Goal: Check status: Check status

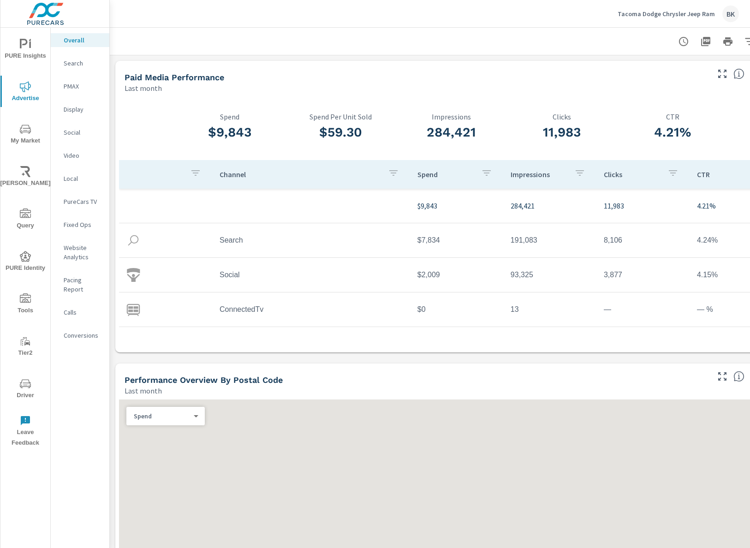
scroll to position [35, 0]
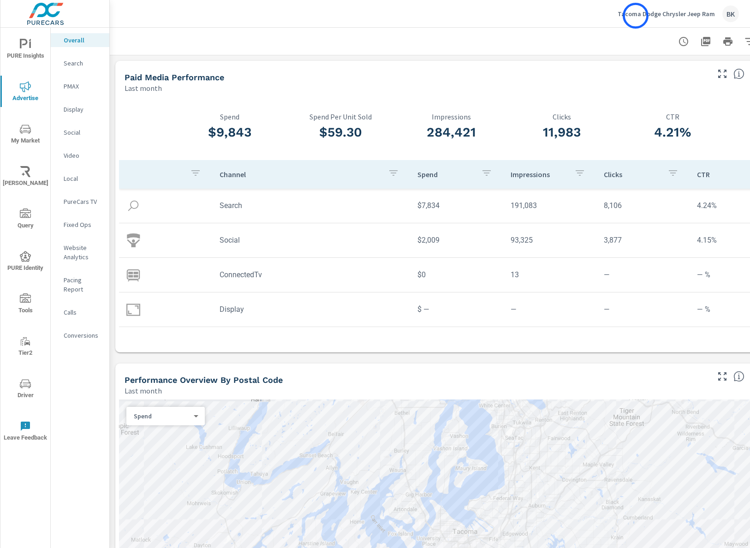
click at [636, 16] on p "Tacoma Dodge Chrysler Jeep Ram" at bounding box center [666, 14] width 97 height 8
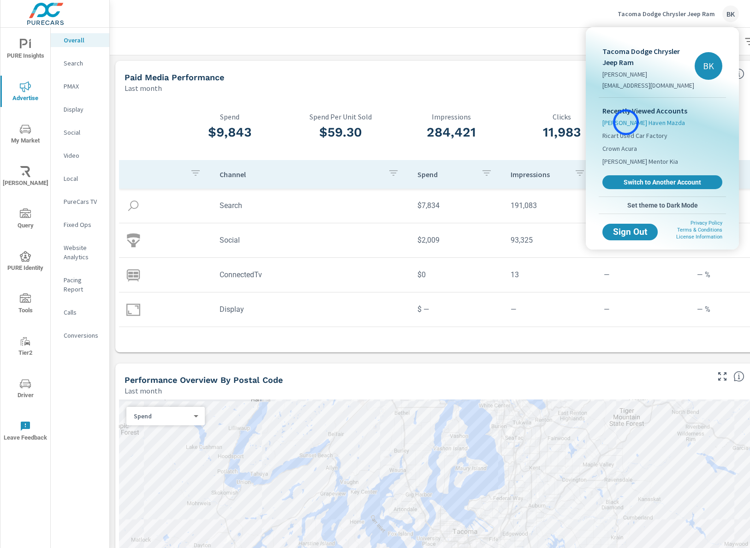
click at [626, 122] on span "[PERSON_NAME] Haven Mazda" at bounding box center [643, 122] width 83 height 9
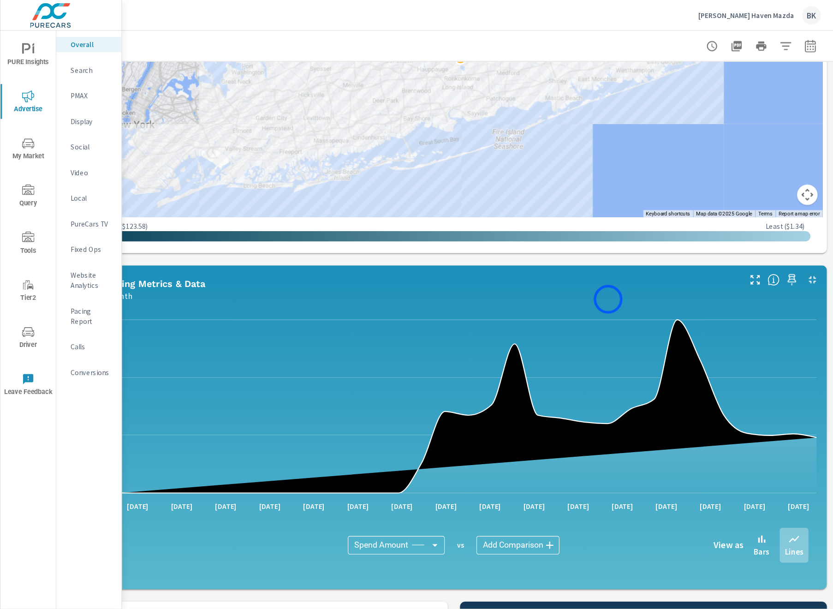
scroll to position [503, 0]
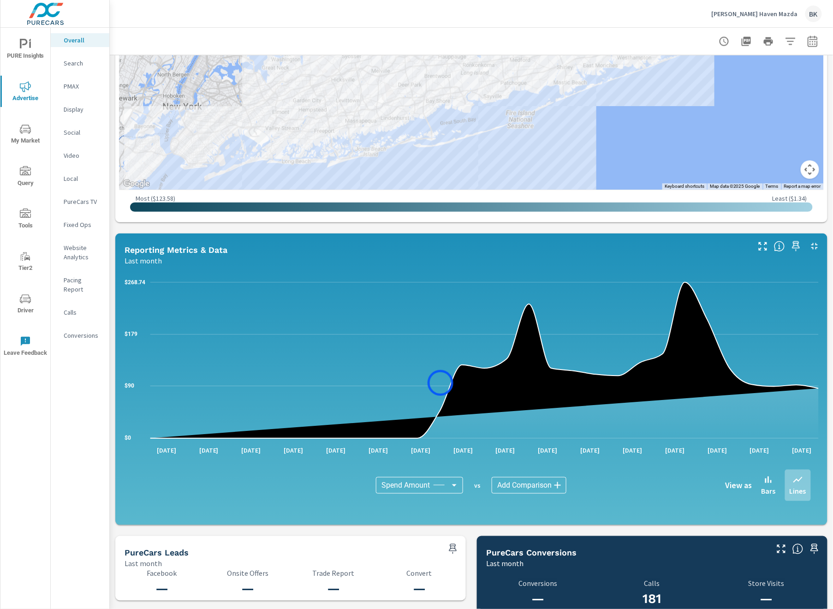
scroll to position [225, 0]
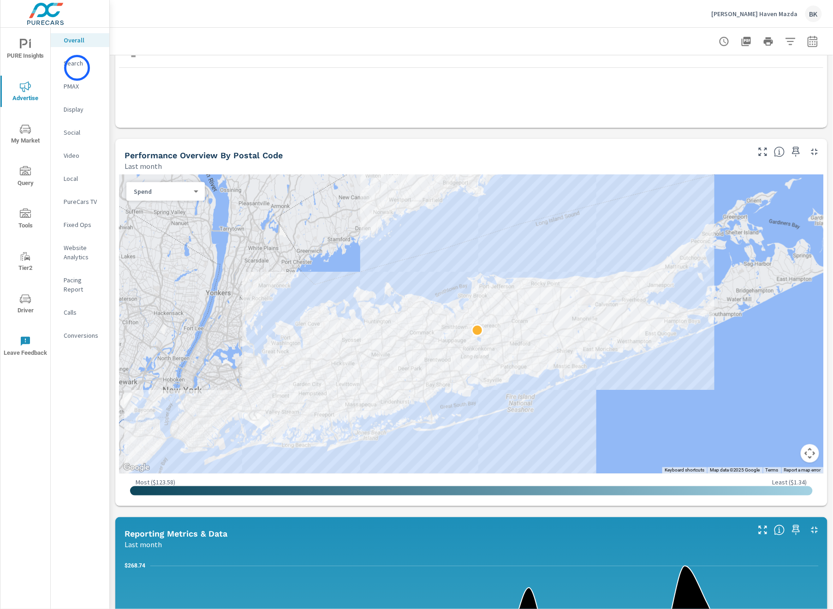
click at [77, 68] on div "Search" at bounding box center [80, 63] width 59 height 14
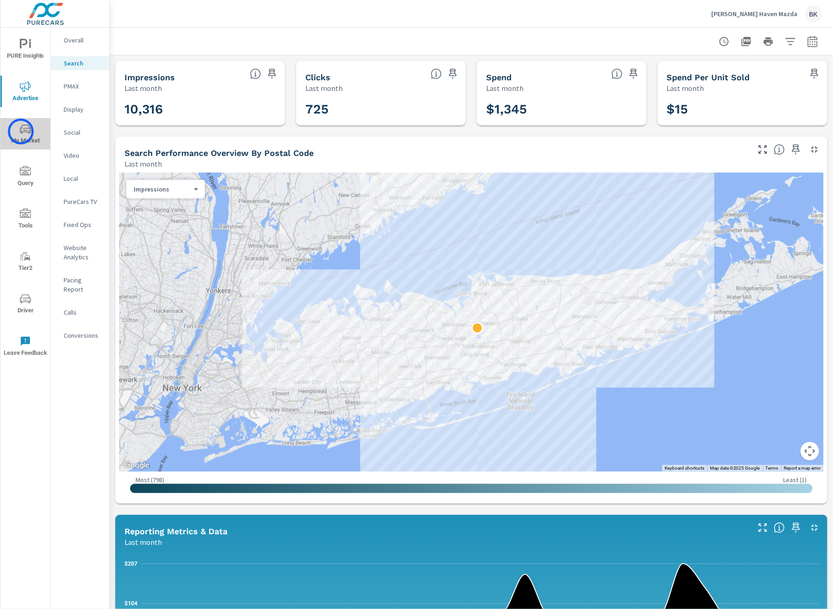
click at [21, 131] on icon "nav menu" at bounding box center [25, 129] width 11 height 9
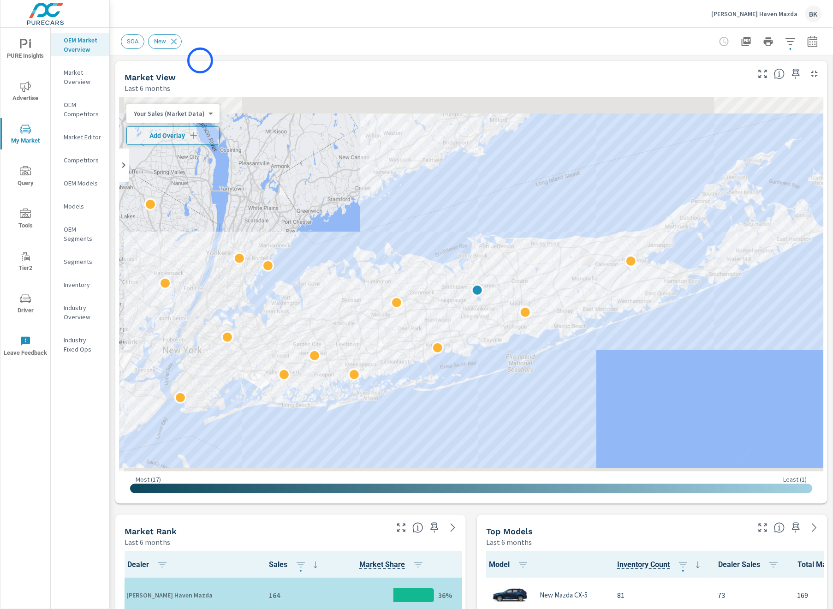
scroll to position [0, 0]
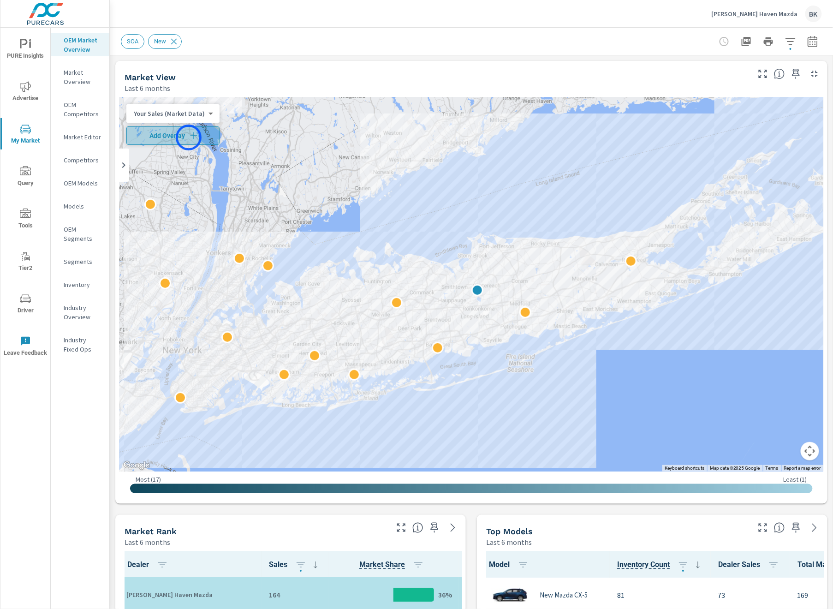
click at [189, 137] on icon "button" at bounding box center [193, 135] width 9 height 9
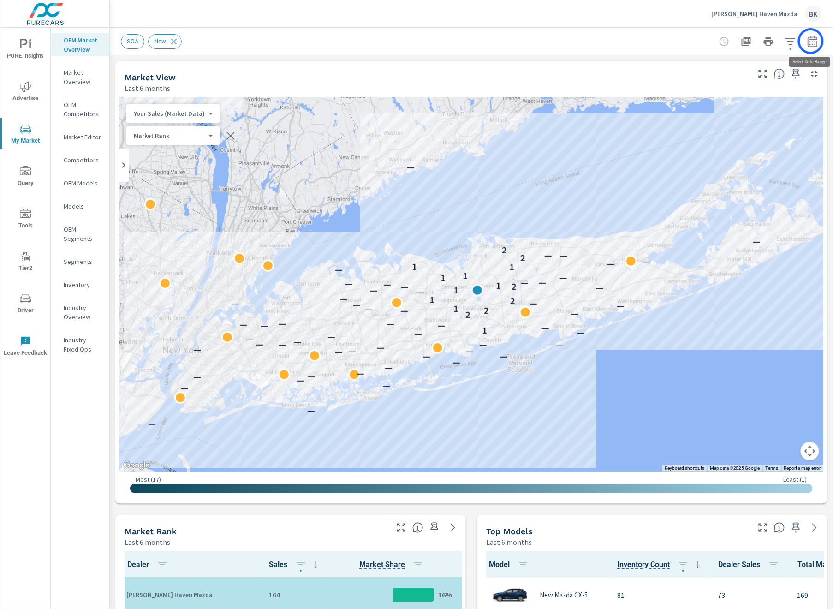
click at [811, 41] on icon "button" at bounding box center [812, 43] width 6 height 4
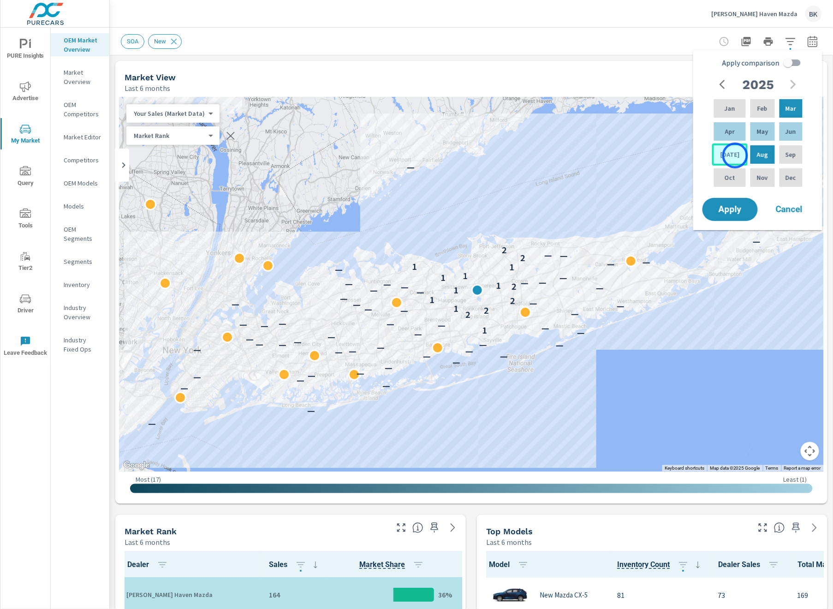
click at [735, 155] on div "[DATE]" at bounding box center [730, 154] width 36 height 22
click at [768, 110] on div "Feb" at bounding box center [763, 108] width 28 height 22
click at [792, 65] on input "Apply comparison" at bounding box center [788, 63] width 53 height 18
checkbox input "true"
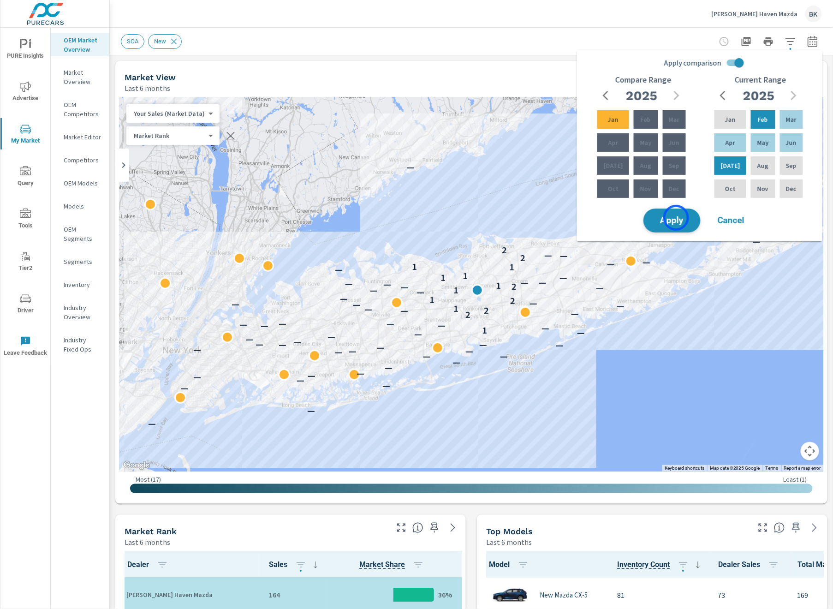
click at [676, 218] on span "Apply" at bounding box center [672, 220] width 38 height 9
